Goal: Transaction & Acquisition: Subscribe to service/newsletter

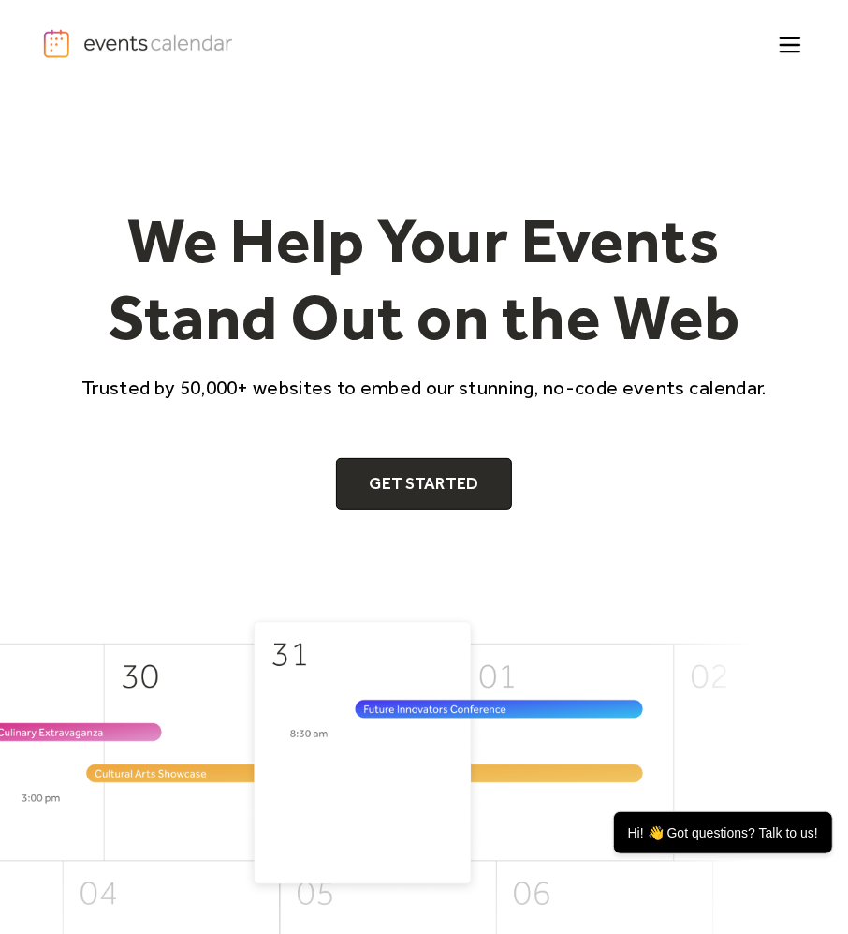
click at [783, 44] on icon "menu" at bounding box center [791, 46] width 20 height 20
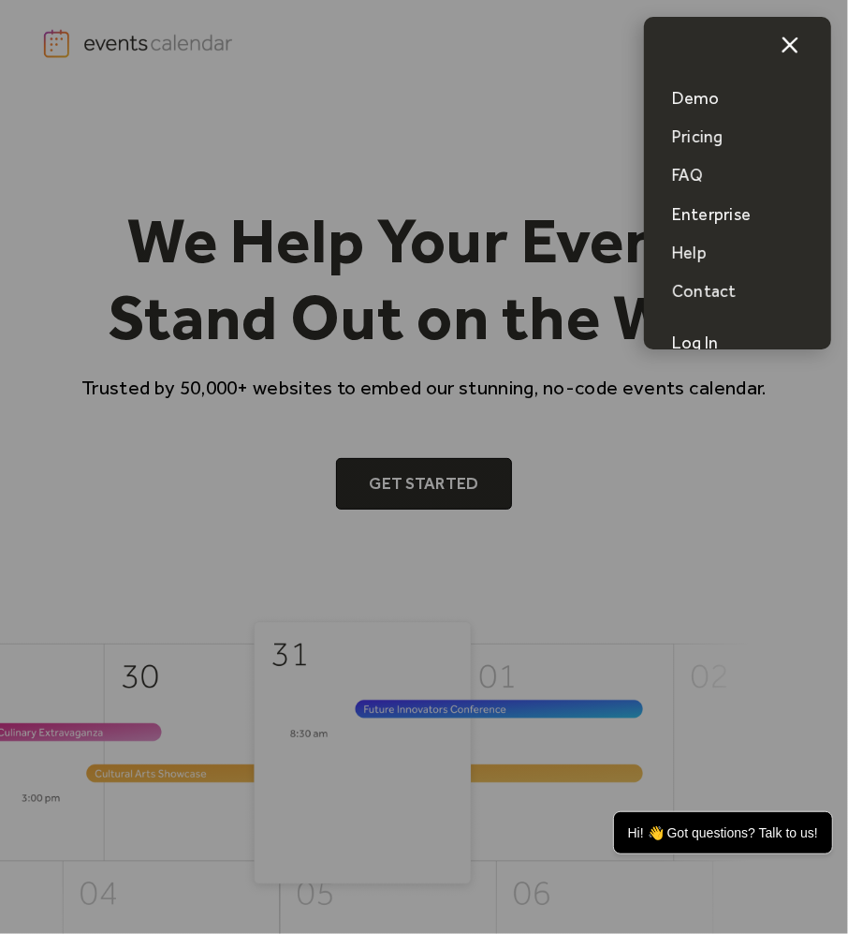
click at [700, 140] on div "Pricing" at bounding box center [697, 136] width 51 height 23
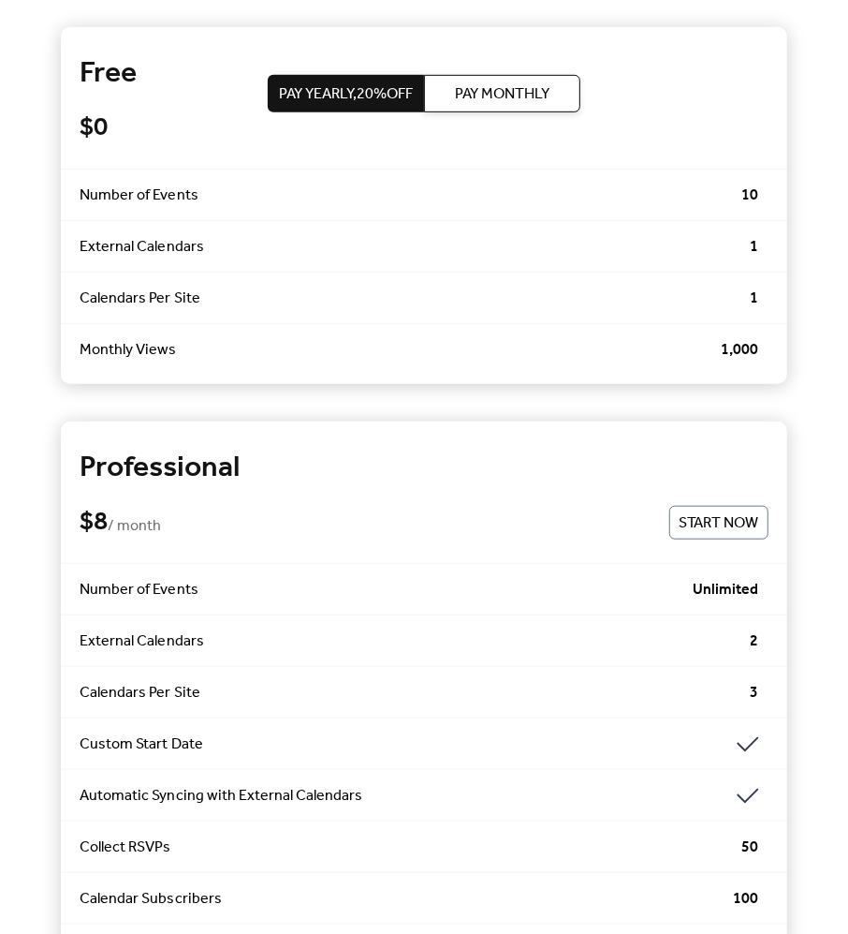
scroll to position [476, 0]
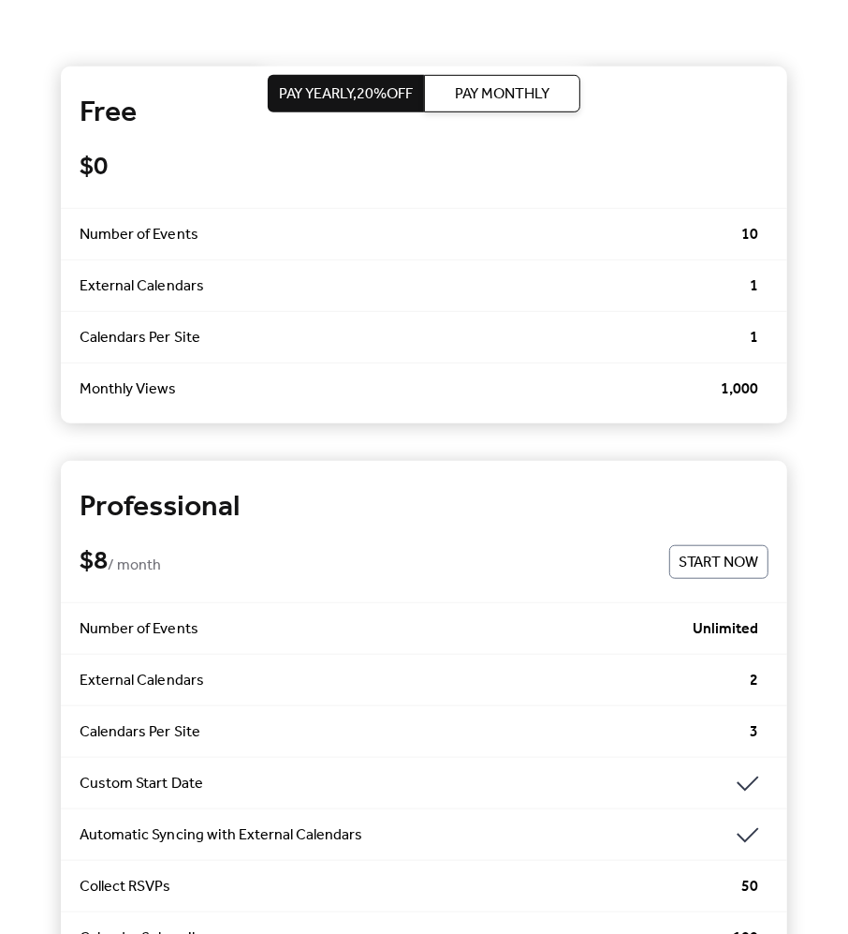
click at [517, 94] on span "Pay Monthly" at bounding box center [502, 94] width 95 height 22
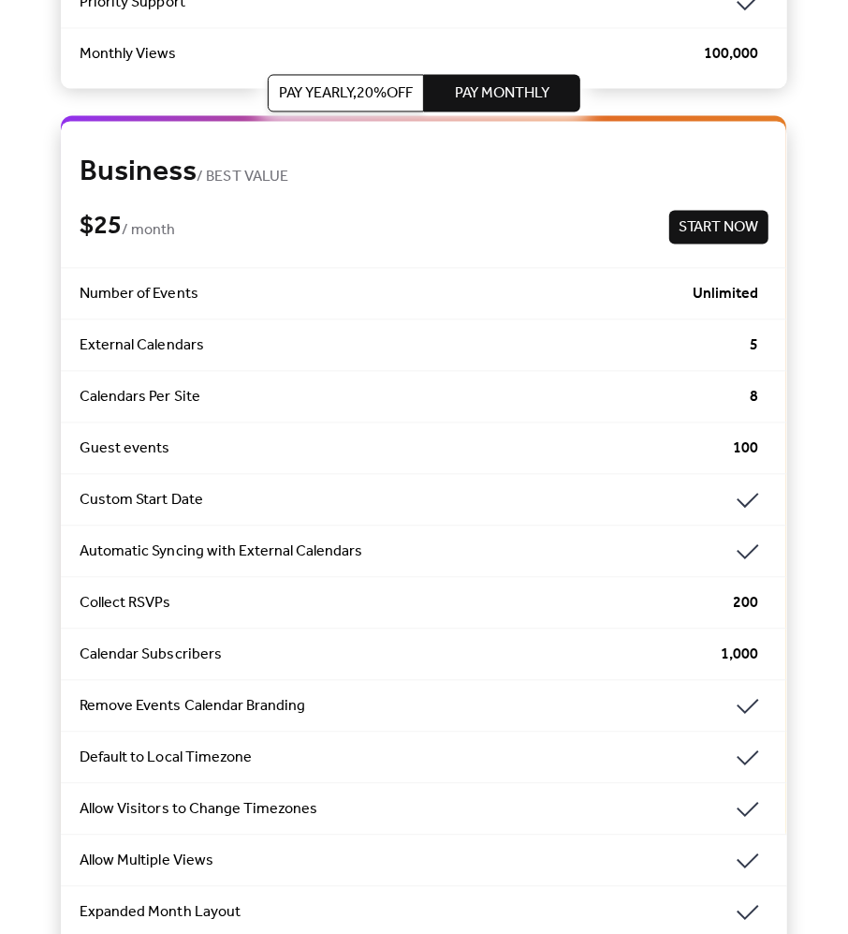
scroll to position [1320, 0]
